Goal: Information Seeking & Learning: Learn about a topic

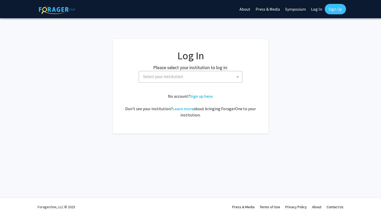
select select
click at [196, 74] on span "Select your institution" at bounding box center [191, 76] width 101 height 11
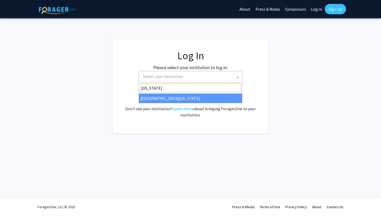
type input "[US_STATE]"
select select "31"
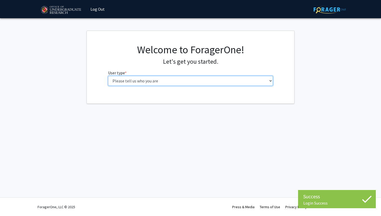
click at [150, 84] on select "Please tell us who you are Undergraduate Student Master's Student Doctoral Cand…" at bounding box center [190, 81] width 165 height 10
select select "1: undergrad"
click at [108, 76] on select "Please tell us who you are Undergraduate Student Master's Student Doctoral Cand…" at bounding box center [190, 81] width 165 height 10
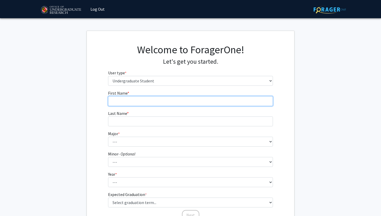
click at [119, 101] on input "First Name * required" at bounding box center [190, 101] width 165 height 10
type input "Harshvi"
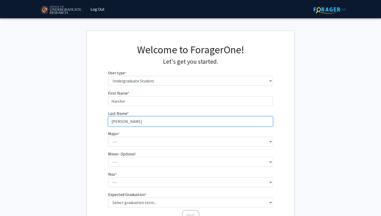
type input "Patel"
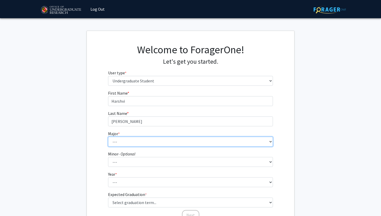
click at [127, 137] on select "--- Accounting Aerospace Engineering African American and Africana Studies Agri…" at bounding box center [190, 141] width 165 height 10
select select "17: 2318"
click at [108, 136] on select "--- Accounting Aerospace Engineering African American and Africana Studies Agri…" at bounding box center [190, 141] width 165 height 10
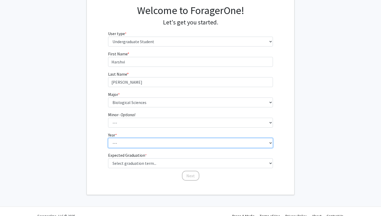
click at [120, 142] on select "--- First-year Sophomore Junior Senior Postbaccalaureate Certificate" at bounding box center [190, 143] width 165 height 10
select select "1: first-year"
click at [108, 138] on select "--- First-year Sophomore Junior Senior Postbaccalaureate Certificate" at bounding box center [190, 143] width 165 height 10
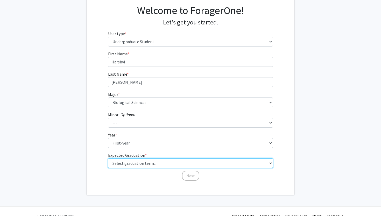
click at [127, 161] on select "Select graduation term... Spring 2025 Summer 2025 Fall 2025 Winter 2025 Spring …" at bounding box center [190, 163] width 165 height 10
select select "18: summer_2029"
click at [108, 158] on select "Select graduation term... Spring 2025 Summer 2025 Fall 2025 Winter 2025 Spring …" at bounding box center [190, 163] width 165 height 10
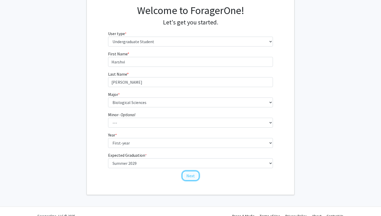
click at [190, 174] on button "Next" at bounding box center [190, 175] width 17 height 10
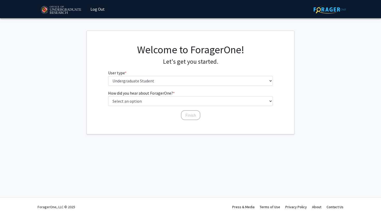
scroll to position [0, 0]
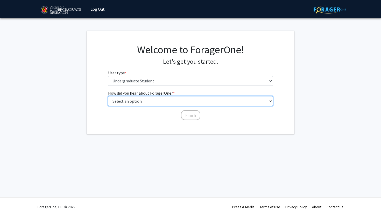
click at [163, 101] on select "Select an option Peer/student recommendation Faculty/staff recommendation Unive…" at bounding box center [190, 101] width 165 height 10
click at [108, 96] on select "Select an option Peer/student recommendation Faculty/staff recommendation Unive…" at bounding box center [190, 101] width 165 height 10
click at [162, 105] on select "Select an option Peer/student recommendation Faculty/staff recommendation Unive…" at bounding box center [190, 101] width 165 height 10
select select "1: peer_recommendation"
click at [108, 96] on select "Select an option Peer/student recommendation Faculty/staff recommendation Unive…" at bounding box center [190, 101] width 165 height 10
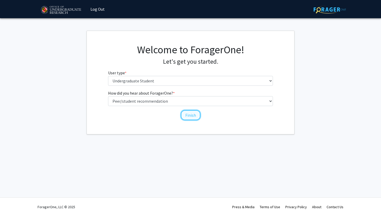
click at [187, 115] on button "Finish" at bounding box center [190, 115] width 19 height 10
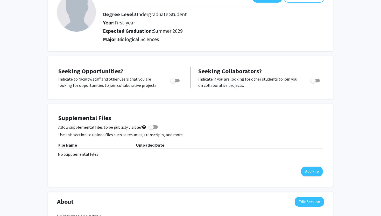
scroll to position [41, 0]
click at [179, 80] on span "Toggle" at bounding box center [174, 81] width 9 height 4
click at [173, 82] on input "Are you actively seeking opportunities?" at bounding box center [173, 82] width 0 height 0
checkbox input "true"
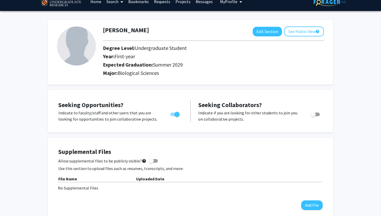
scroll to position [0, 0]
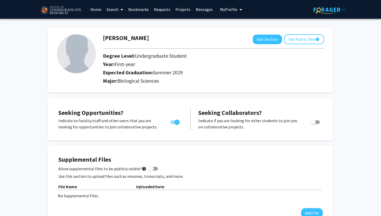
click at [178, 11] on link "Projects" at bounding box center [183, 9] width 20 height 18
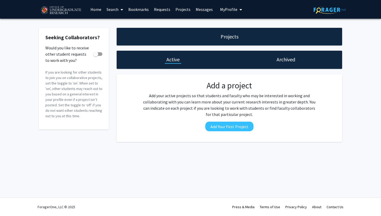
click at [117, 8] on link "Search" at bounding box center [115, 9] width 22 height 18
click at [119, 26] on span "Faculty/Staff" at bounding box center [123, 24] width 38 height 10
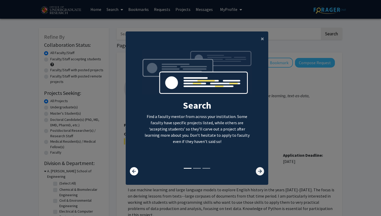
click at [257, 171] on icon at bounding box center [260, 171] width 8 height 8
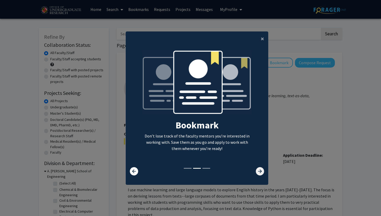
click at [257, 171] on icon at bounding box center [260, 171] width 8 height 8
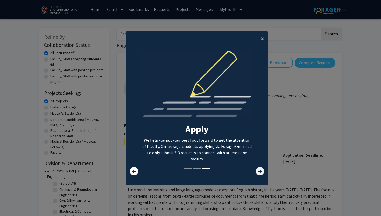
click at [257, 171] on icon at bounding box center [260, 171] width 8 height 8
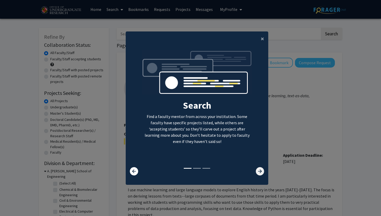
click at [257, 171] on icon at bounding box center [260, 171] width 8 height 8
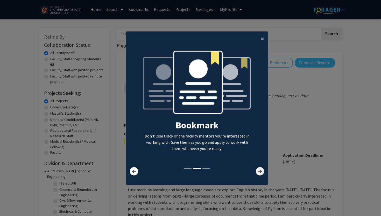
click at [257, 171] on icon at bounding box center [260, 171] width 8 height 8
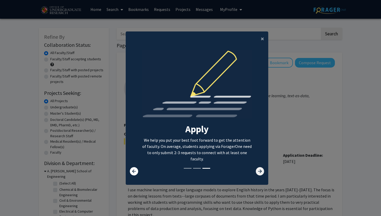
click at [257, 171] on icon at bounding box center [260, 171] width 8 height 8
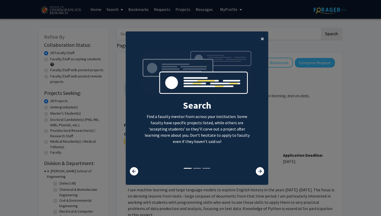
click at [262, 40] on span "×" at bounding box center [262, 38] width 3 height 8
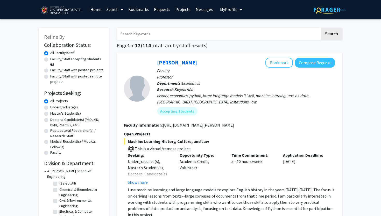
click at [53, 106] on label "Undergraduate(s)" at bounding box center [63, 106] width 27 height 5
click at [53, 106] on input "Undergraduate(s)" at bounding box center [51, 105] width 3 height 3
radio input "true"
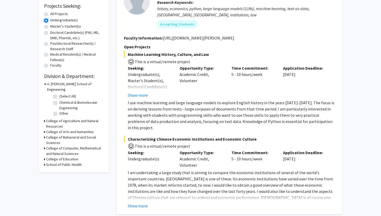
scroll to position [87, 0]
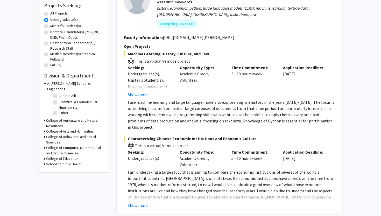
click at [64, 145] on h3 "College of Computer, Mathematical and Natural Sciences" at bounding box center [75, 150] width 58 height 11
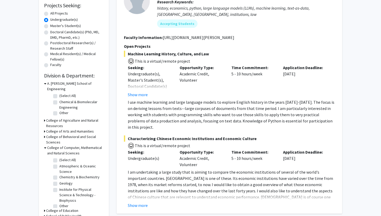
scroll to position [122, 0]
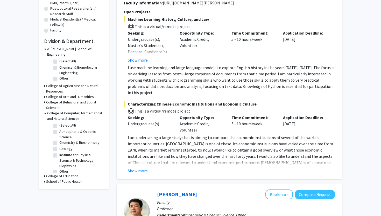
click at [56, 173] on h3 "College of Education" at bounding box center [62, 175] width 32 height 5
click at [59, 168] on label "Other" at bounding box center [63, 170] width 9 height 5
click at [59, 168] on input "Other" at bounding box center [60, 169] width 3 height 3
checkbox input "true"
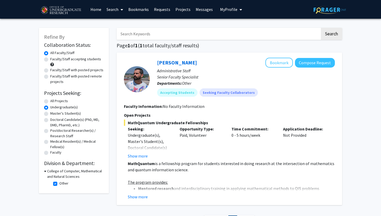
click at [59, 183] on label "Other" at bounding box center [63, 182] width 9 height 5
click at [59, 183] on input "Other" at bounding box center [60, 181] width 3 height 3
checkbox input "false"
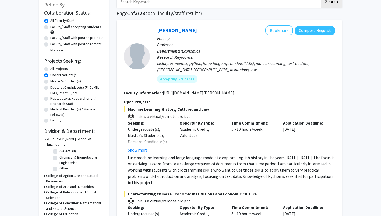
scroll to position [76, 0]
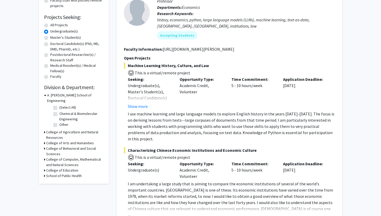
click at [59, 145] on h3 "College of Behavioral and Social Sciences" at bounding box center [75, 150] width 58 height 11
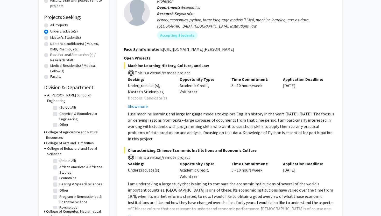
scroll to position [4, 0]
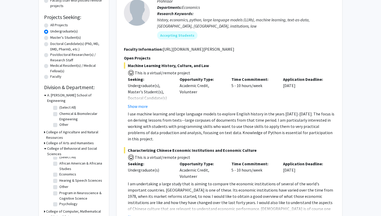
click at [59, 201] on label "Psychology" at bounding box center [68, 203] width 18 height 5
click at [59, 201] on input "Psychology" at bounding box center [60, 202] width 3 height 3
checkbox input "true"
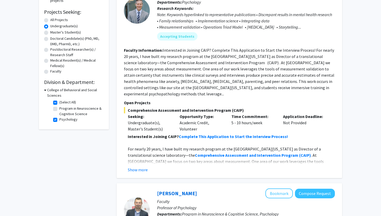
scroll to position [81, 0]
click at [140, 166] on button "Show more" at bounding box center [138, 169] width 20 height 6
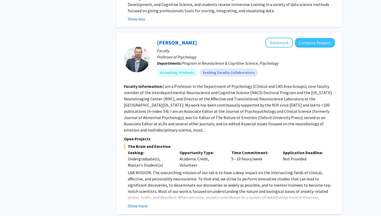
scroll to position [307, 0]
click at [136, 202] on button "Show more" at bounding box center [138, 205] width 20 height 6
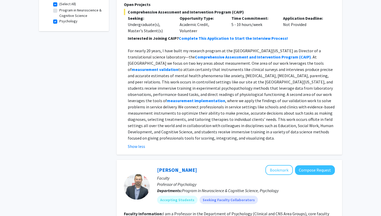
scroll to position [0, 0]
